Goal: Information Seeking & Learning: Understand process/instructions

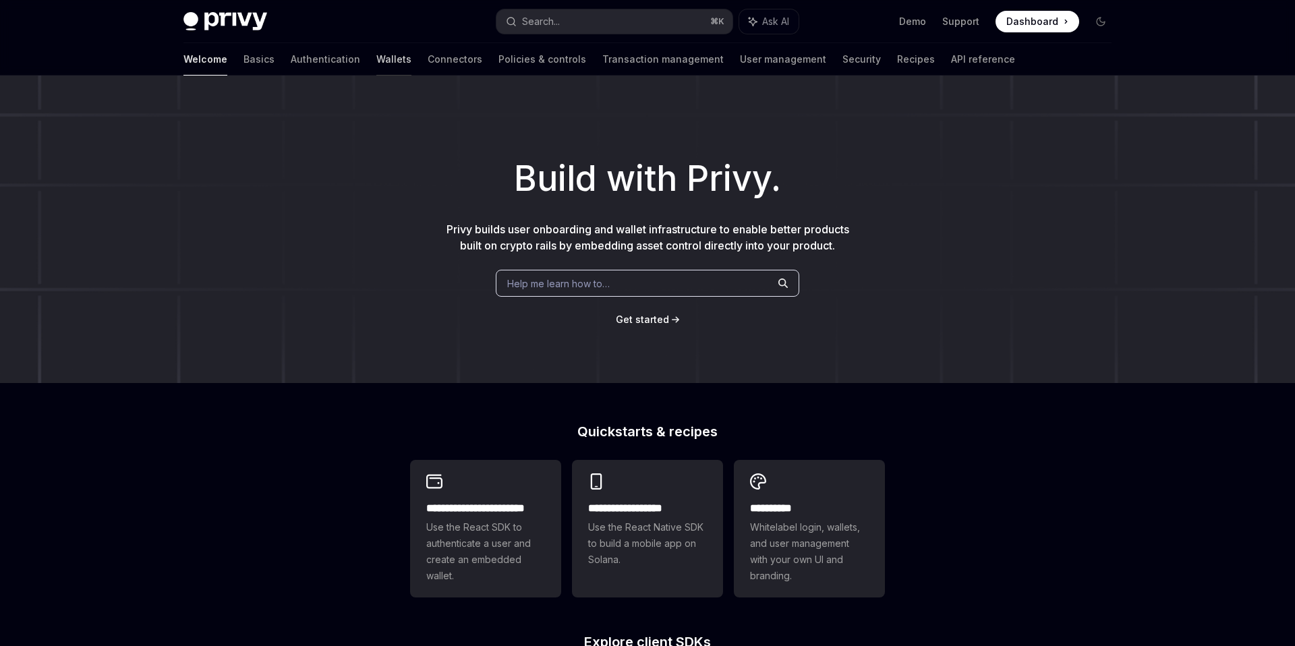
click at [376, 63] on link "Wallets" at bounding box center [393, 59] width 35 height 32
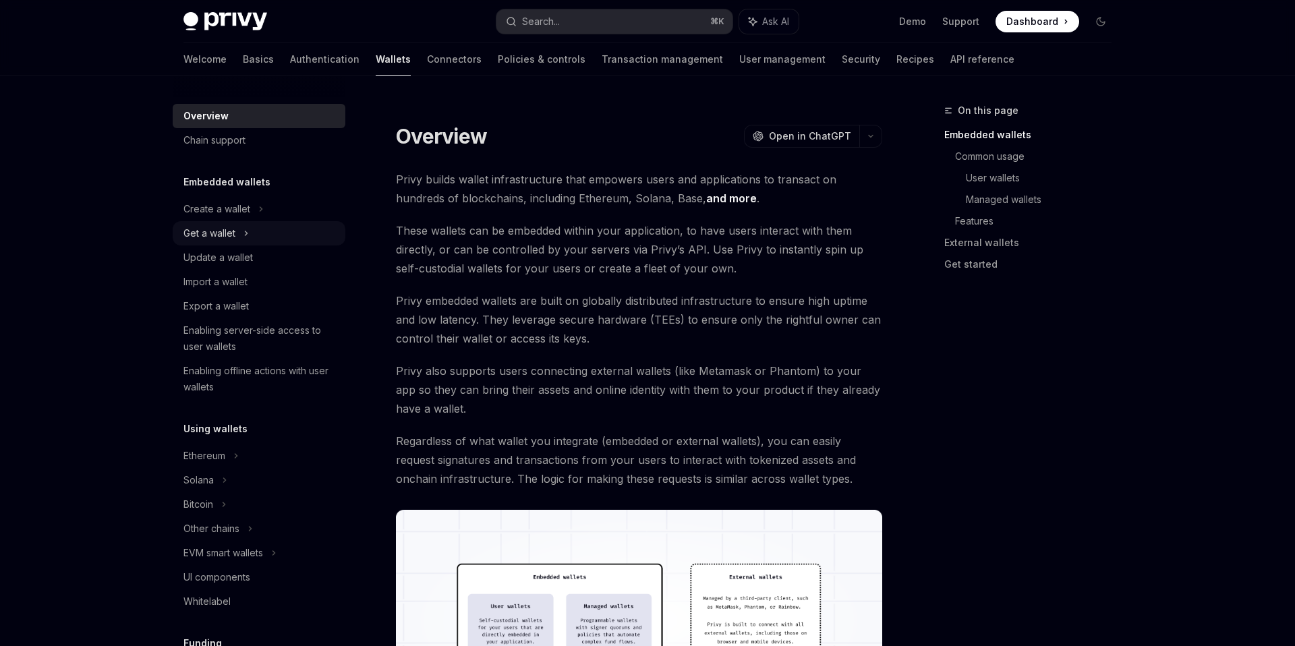
click at [232, 228] on div "Get a wallet" at bounding box center [209, 233] width 52 height 16
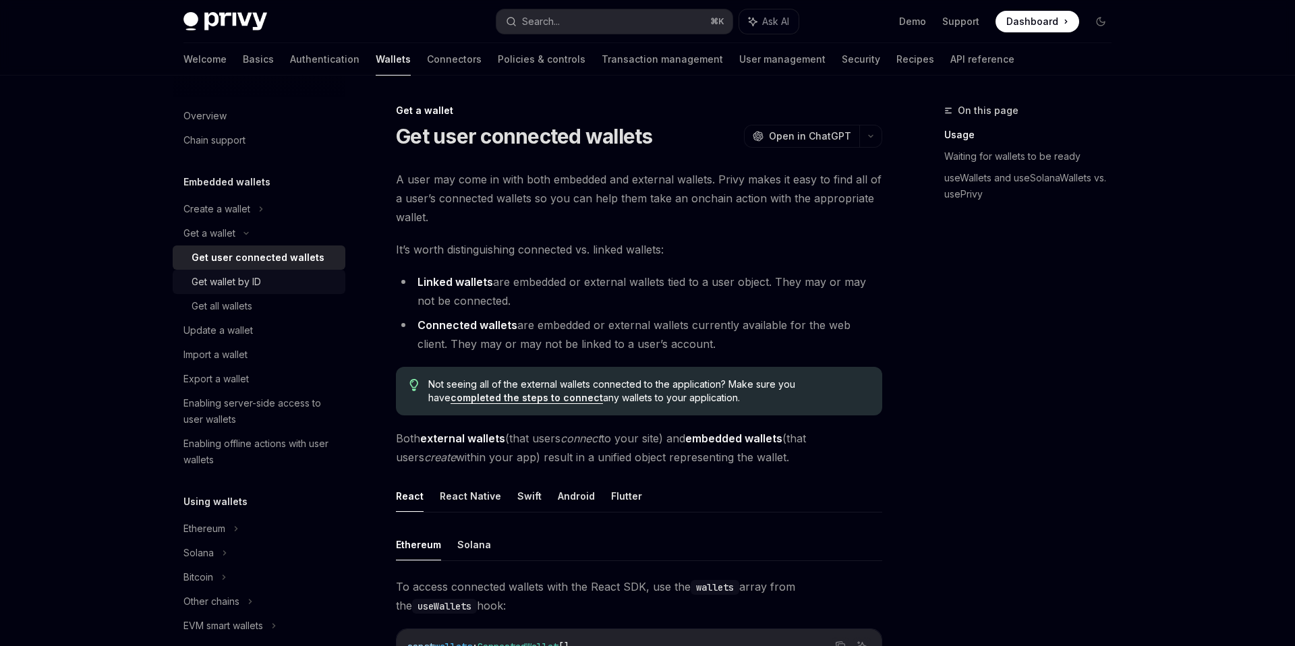
click at [256, 278] on div "Get wallet by ID" at bounding box center [225, 282] width 69 height 16
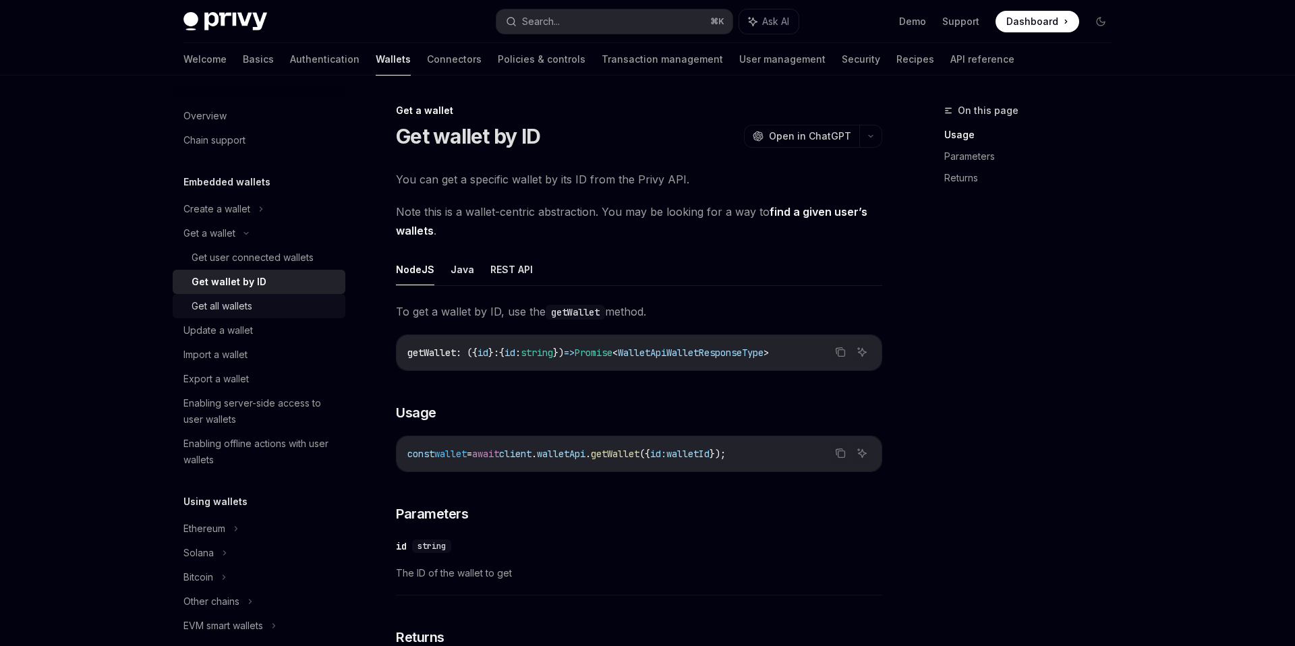
click at [241, 301] on div "Get all wallets" at bounding box center [221, 306] width 61 height 16
type textarea "*"
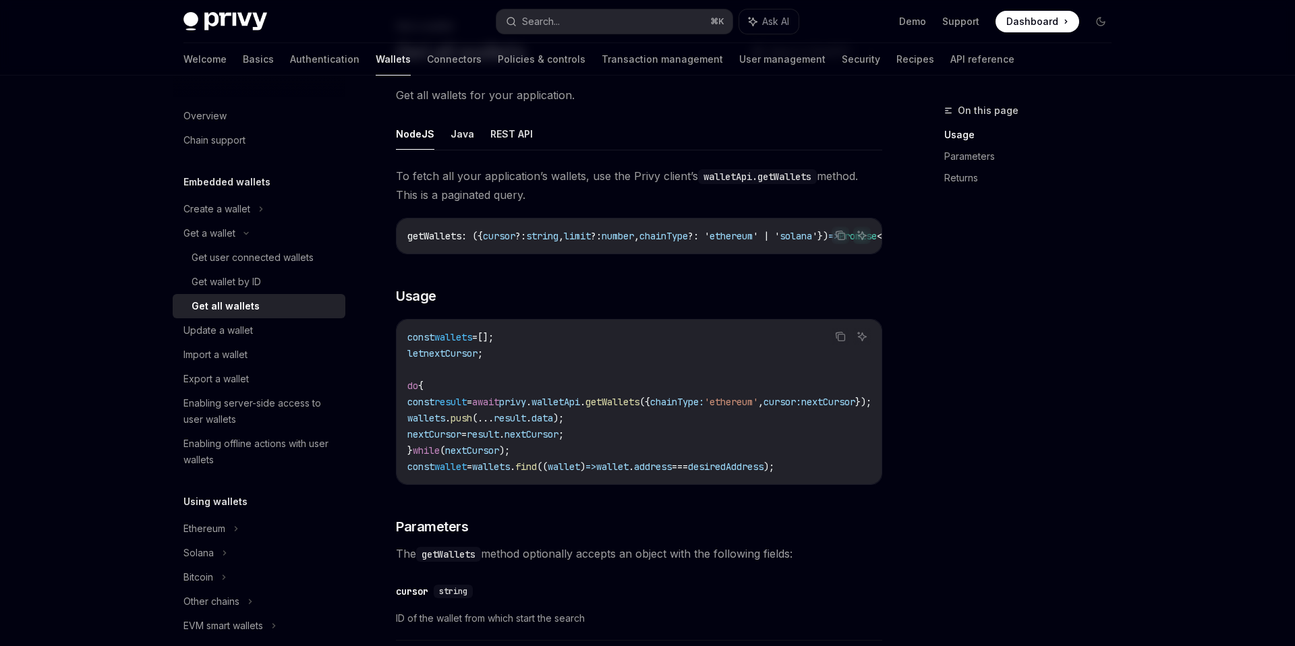
scroll to position [84, 0]
